Goal: Transaction & Acquisition: Purchase product/service

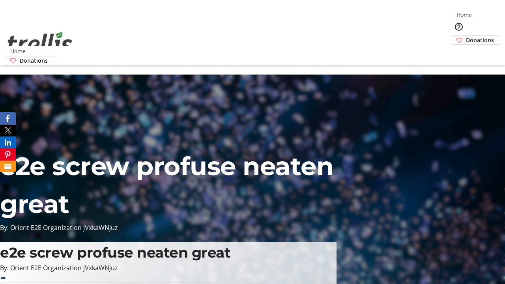
click at [466, 36] on span "Donations" at bounding box center [480, 40] width 28 height 8
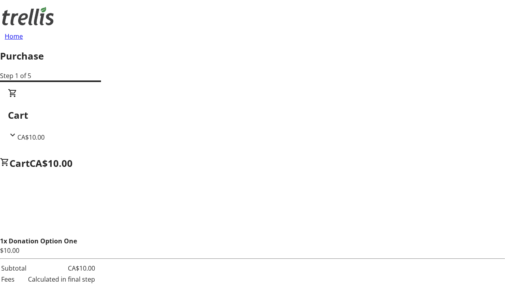
select select "CA"
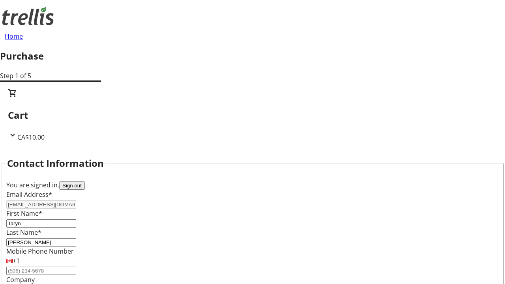
type input "[STREET_ADDRESS][PERSON_NAME]"
type input "Kelowna"
select select "BC"
type input "Kelowna"
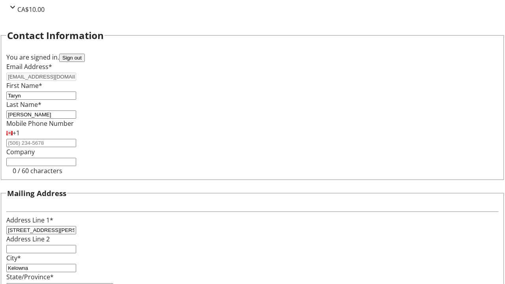
type input "V1Y 0C2"
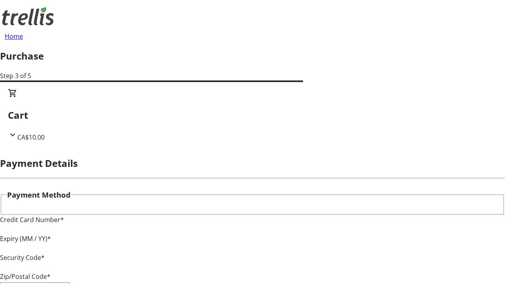
type input "V1Y 0C2"
